Goal: Information Seeking & Learning: Learn about a topic

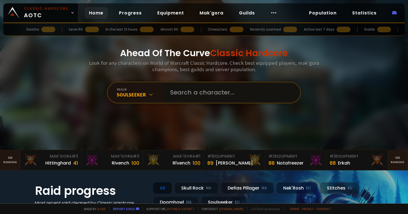
click at [192, 94] on input "text" at bounding box center [230, 92] width 127 height 20
type input "r"
type input "t"
type input "trof"
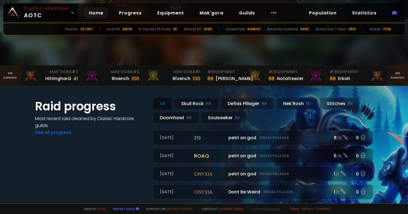
scroll to position [260, 0]
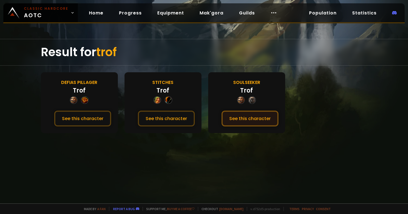
click at [240, 118] on button "See this character" at bounding box center [249, 118] width 57 height 16
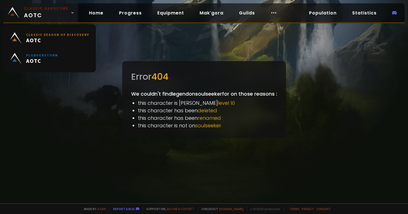
click at [61, 12] on span "Classic Hardcore AOTC" at bounding box center [46, 12] width 44 height 13
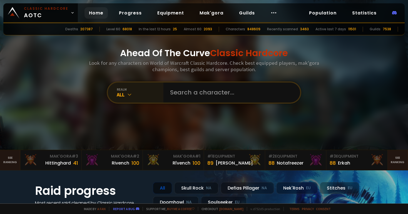
click at [146, 94] on div "All" at bounding box center [140, 94] width 47 height 6
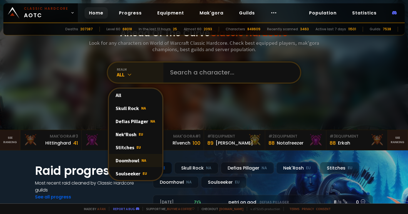
scroll to position [19, 0]
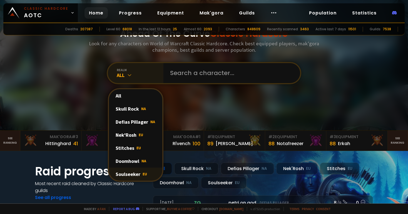
click at [133, 176] on div "Soulseeker EU" at bounding box center [135, 173] width 53 height 13
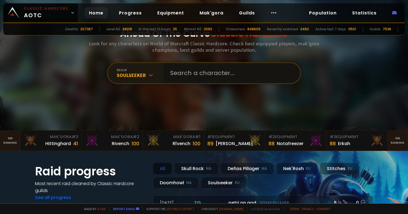
click at [187, 69] on input "text" at bounding box center [230, 73] width 127 height 20
type input "Legend"
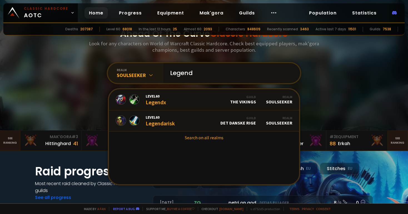
click at [203, 75] on input "Legend" at bounding box center [230, 73] width 127 height 20
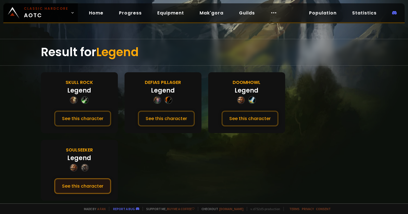
click at [111, 178] on button "See this character" at bounding box center [82, 186] width 57 height 16
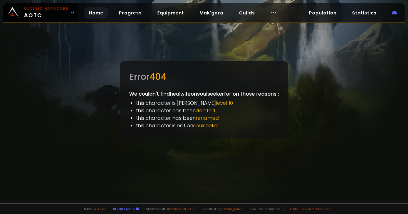
click at [89, 12] on link "Home" at bounding box center [95, 12] width 23 height 11
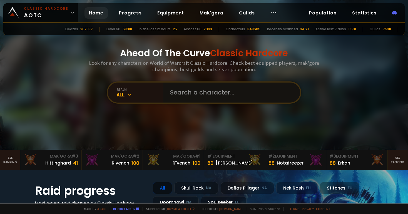
click at [218, 92] on input "text" at bounding box center [230, 92] width 127 height 20
click at [140, 99] on div "realm All" at bounding box center [136, 92] width 56 height 20
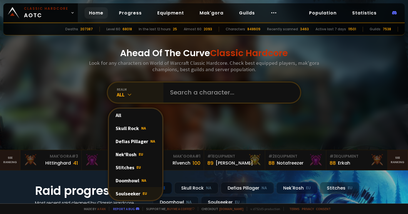
click at [136, 193] on div "Soulseeker EU" at bounding box center [135, 193] width 53 height 13
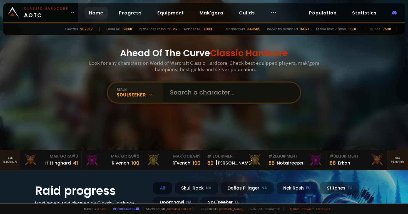
click at [186, 97] on input "text" at bounding box center [230, 92] width 127 height 20
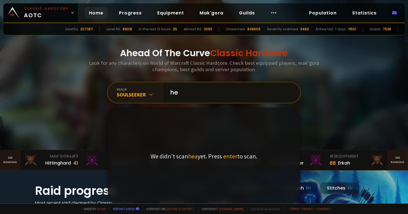
type input "h"
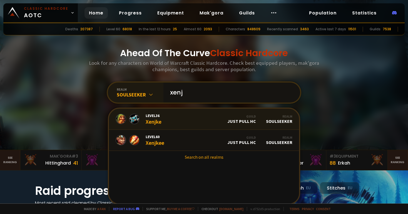
type input "xenj"
click at [166, 122] on link "Level 36 Xenjke Guild Just Pull HC Realm Soulseeker" at bounding box center [204, 119] width 190 height 21
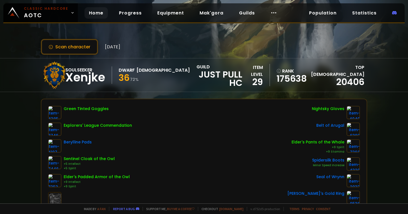
click at [90, 11] on link "Home" at bounding box center [95, 12] width 23 height 11
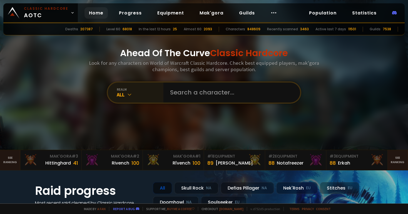
click at [132, 94] on div "All" at bounding box center [140, 94] width 47 height 6
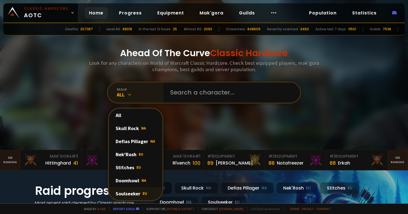
click at [142, 191] on span "EU" at bounding box center [144, 193] width 4 height 5
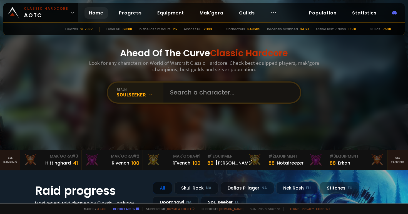
click at [172, 97] on input "text" at bounding box center [230, 92] width 127 height 20
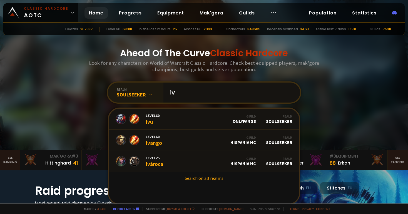
type input "i"
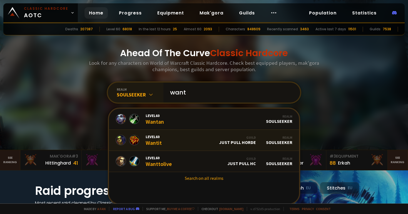
type input "want"
click at [149, 140] on div "Level 60 Wantit" at bounding box center [153, 140] width 16 height 12
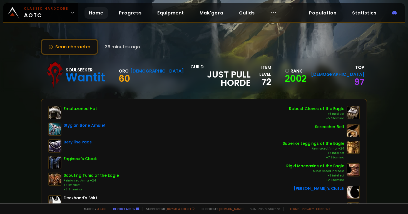
click at [90, 14] on link "Home" at bounding box center [95, 12] width 23 height 11
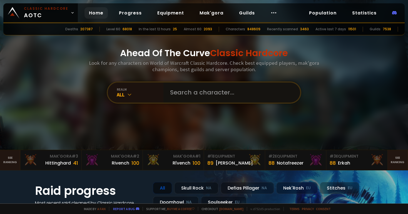
click at [180, 94] on input "text" at bounding box center [230, 92] width 127 height 20
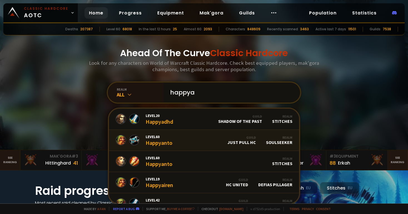
type input "happya"
click at [158, 139] on div "Level 60 Happyanto" at bounding box center [158, 140] width 27 height 12
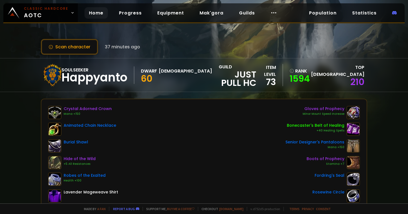
click at [96, 13] on link "Home" at bounding box center [95, 12] width 23 height 11
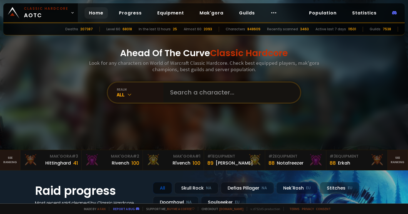
click at [195, 96] on input "text" at bounding box center [230, 92] width 127 height 20
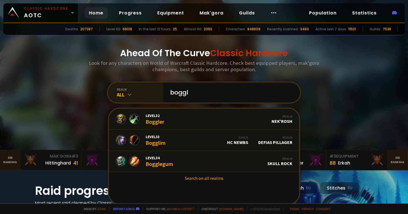
click at [121, 97] on div "All" at bounding box center [140, 94] width 47 height 6
click at [124, 88] on div "realm" at bounding box center [140, 89] width 47 height 4
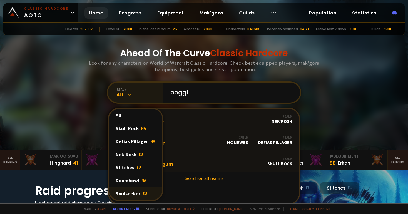
click at [129, 191] on div "Soulseeker EU" at bounding box center [135, 193] width 53 height 13
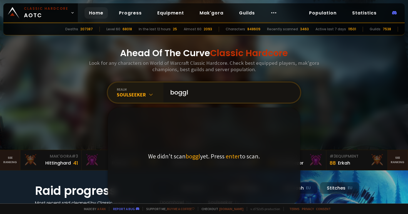
click at [208, 92] on input "boggl" at bounding box center [230, 92] width 127 height 20
type input "t"
type input "r"
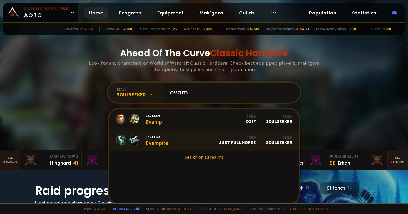
type input "evam"
click at [190, 138] on link "Level 60 Evampire Guild Just Pull Horde Realm Soulseeker" at bounding box center [204, 140] width 190 height 21
